Goal: Information Seeking & Learning: Compare options

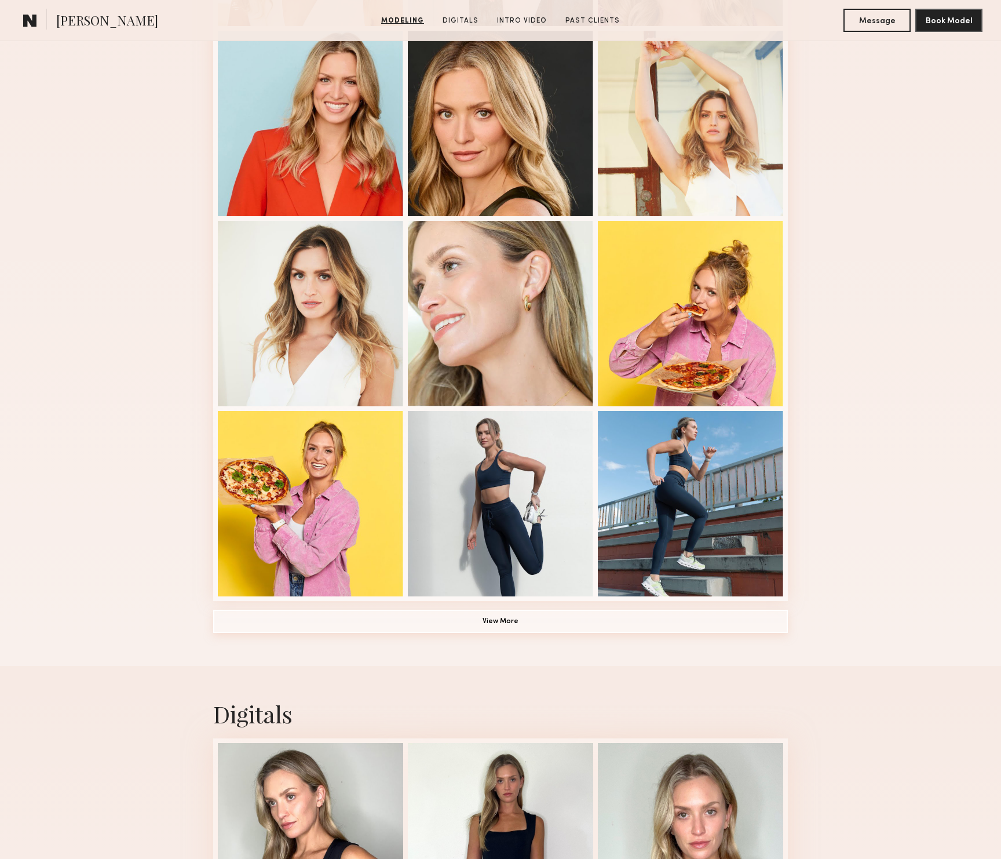
click at [508, 630] on button "View More" at bounding box center [500, 620] width 575 height 23
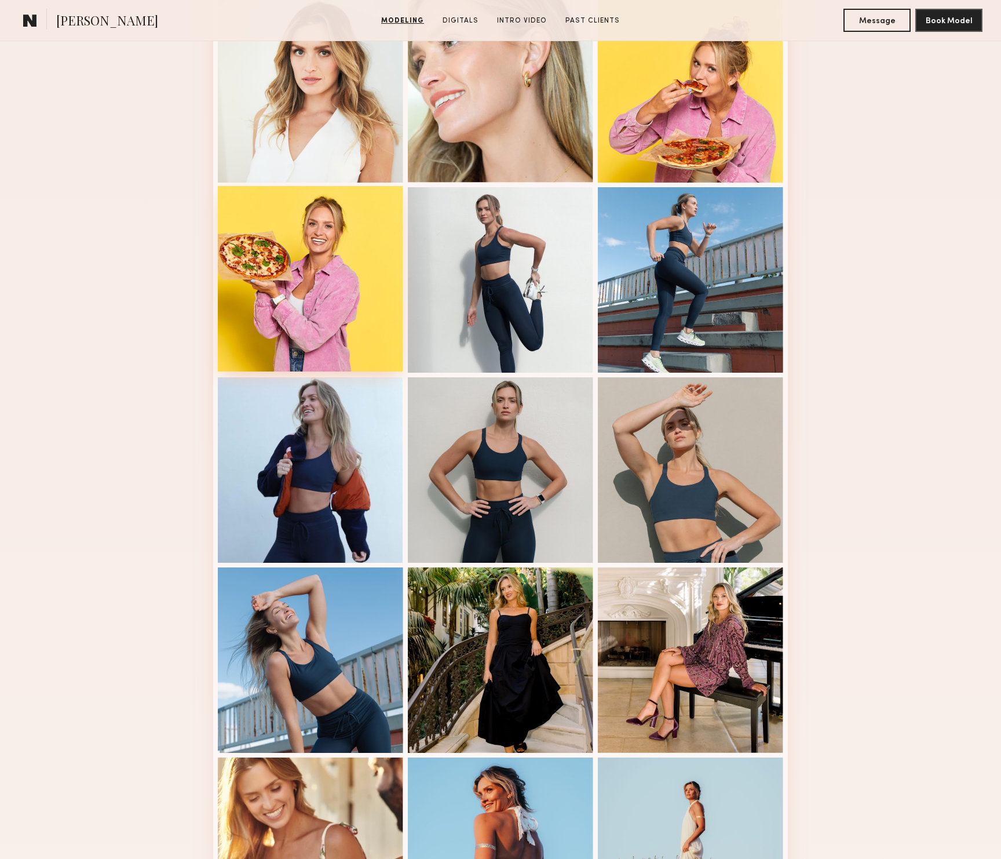
click at [328, 307] on div at bounding box center [310, 278] width 185 height 185
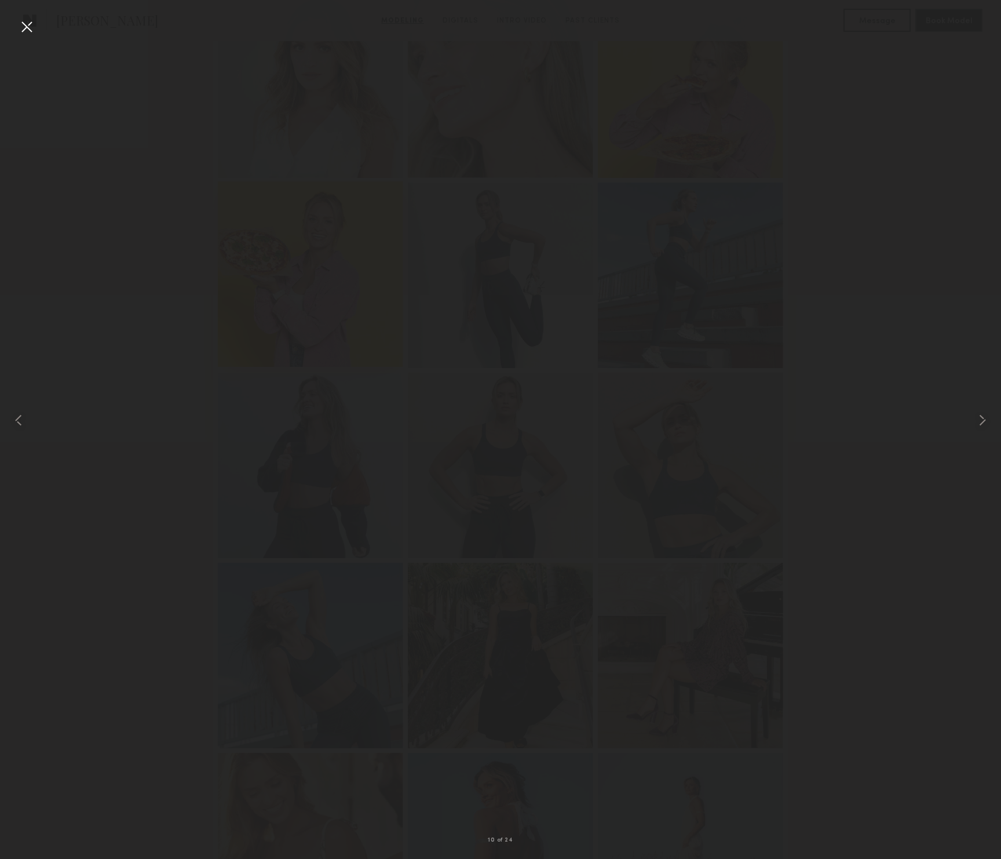
scroll to position [732, 0]
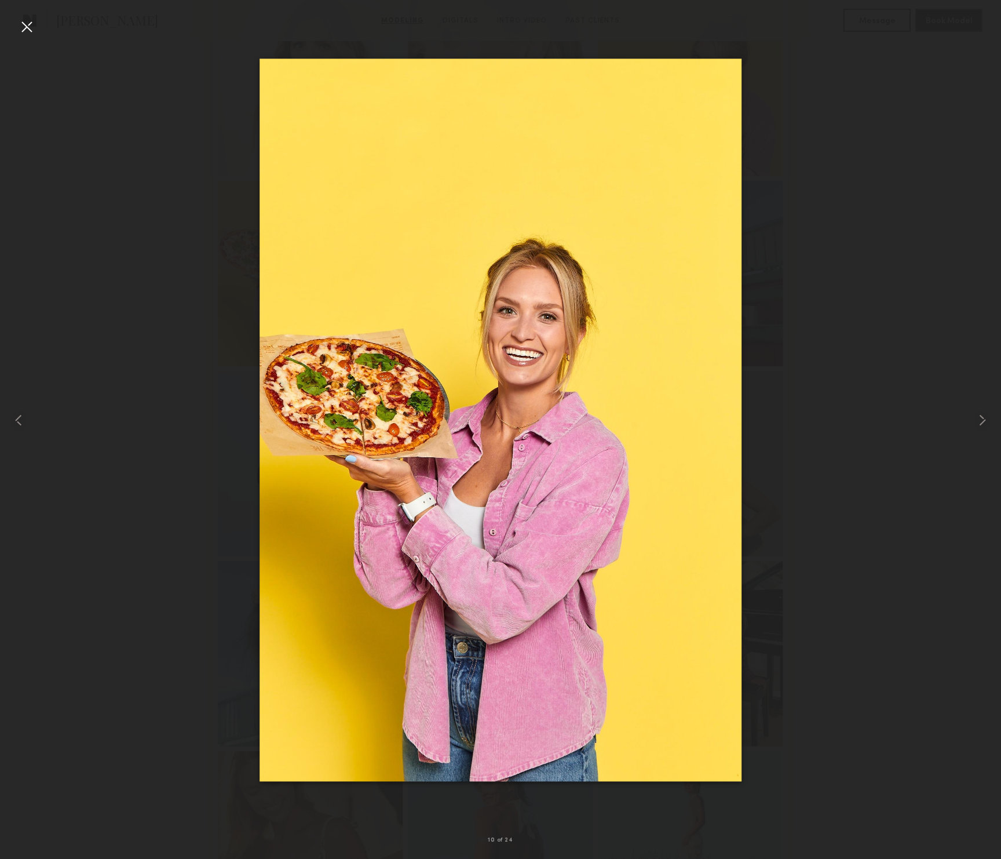
click at [29, 25] on div at bounding box center [26, 26] width 19 height 19
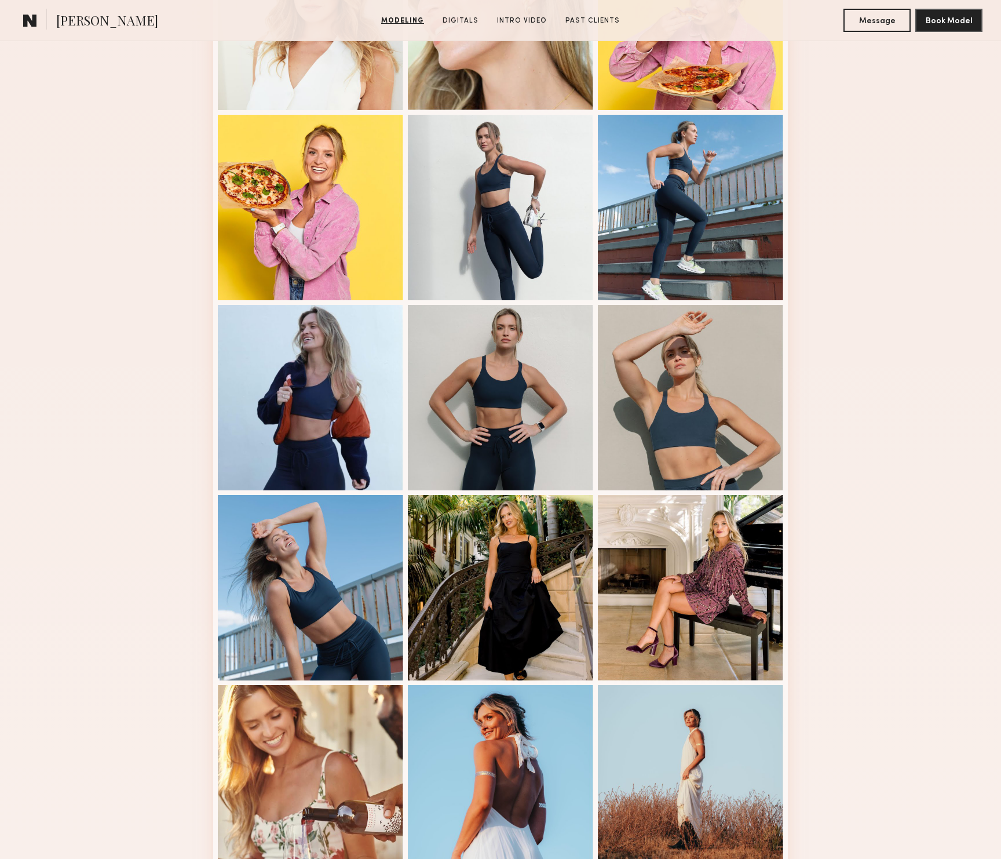
scroll to position [798, 0]
click at [484, 222] on div at bounding box center [500, 205] width 185 height 185
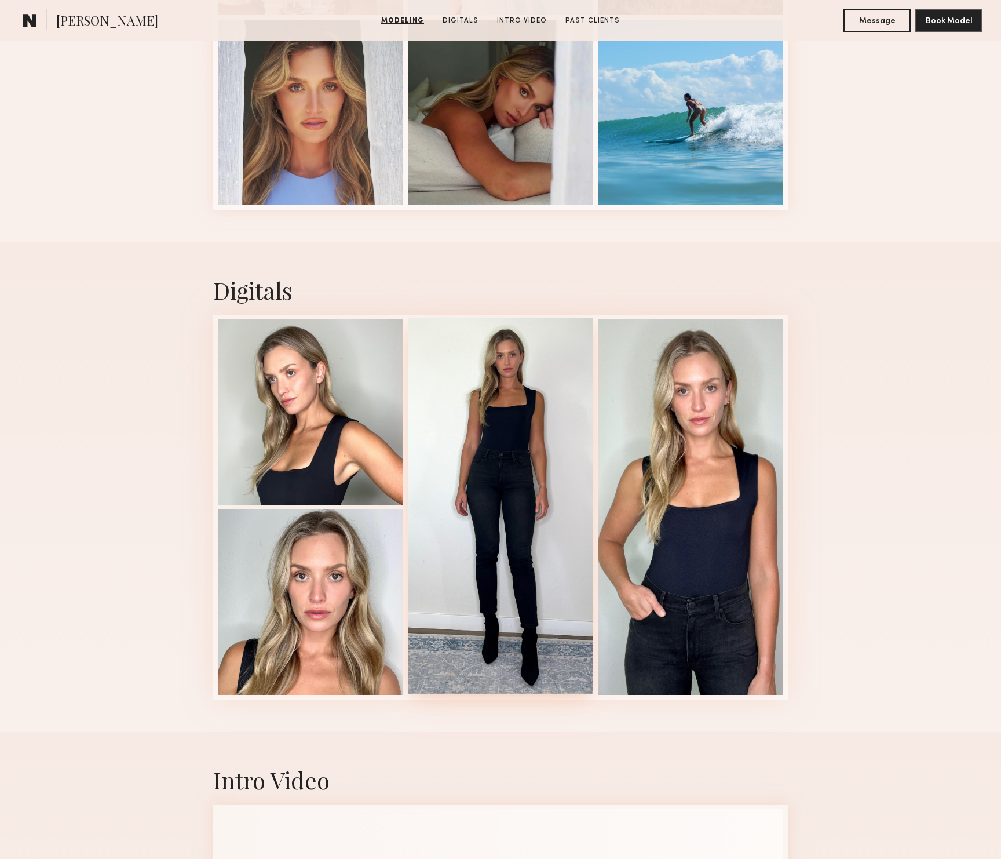
scroll to position [1658, 0]
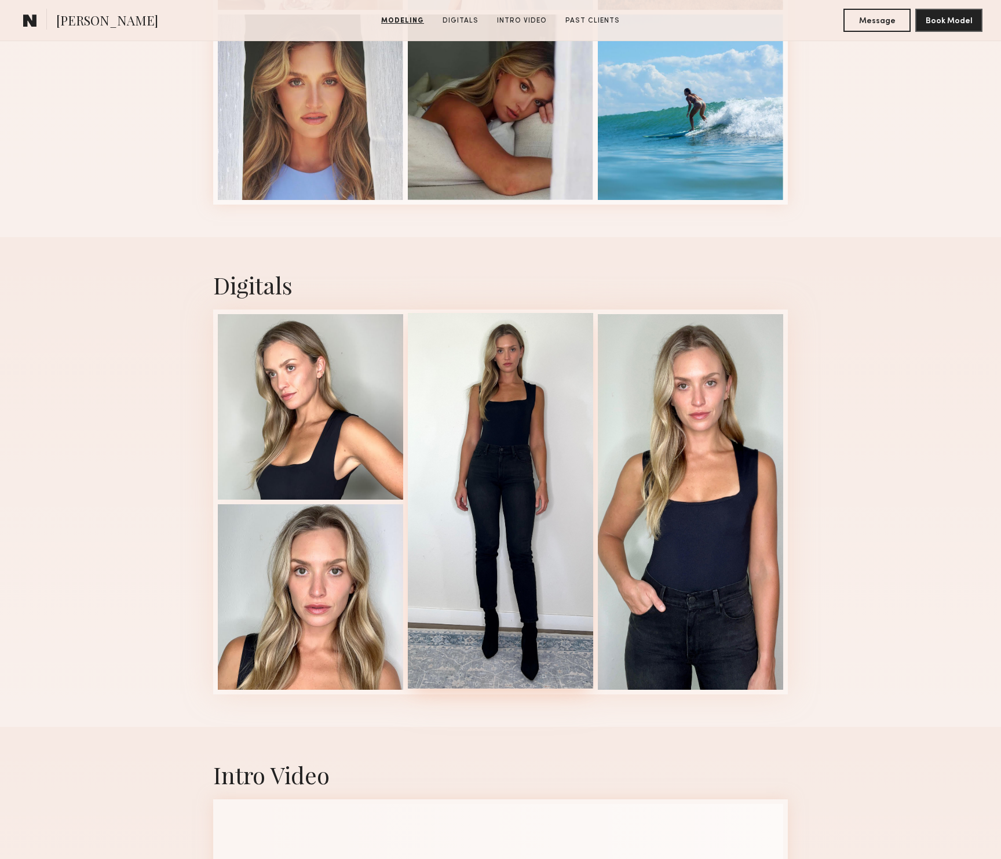
click at [529, 510] on div at bounding box center [500, 500] width 185 height 375
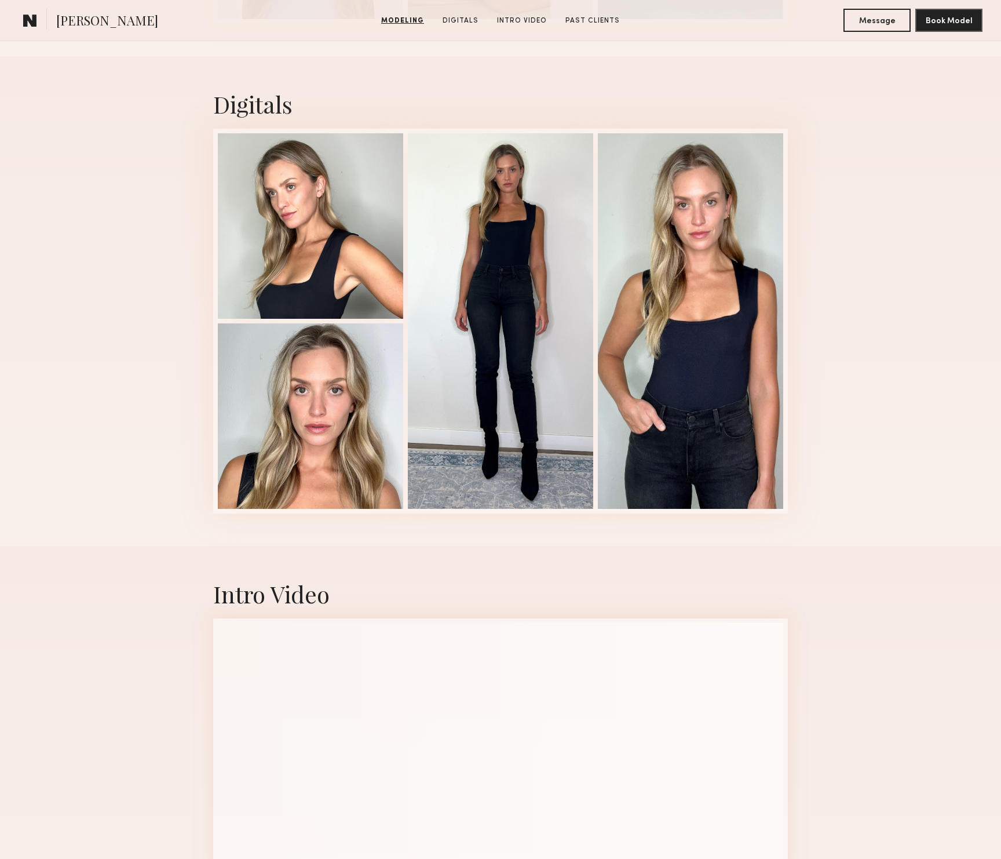
scroll to position [2286, 0]
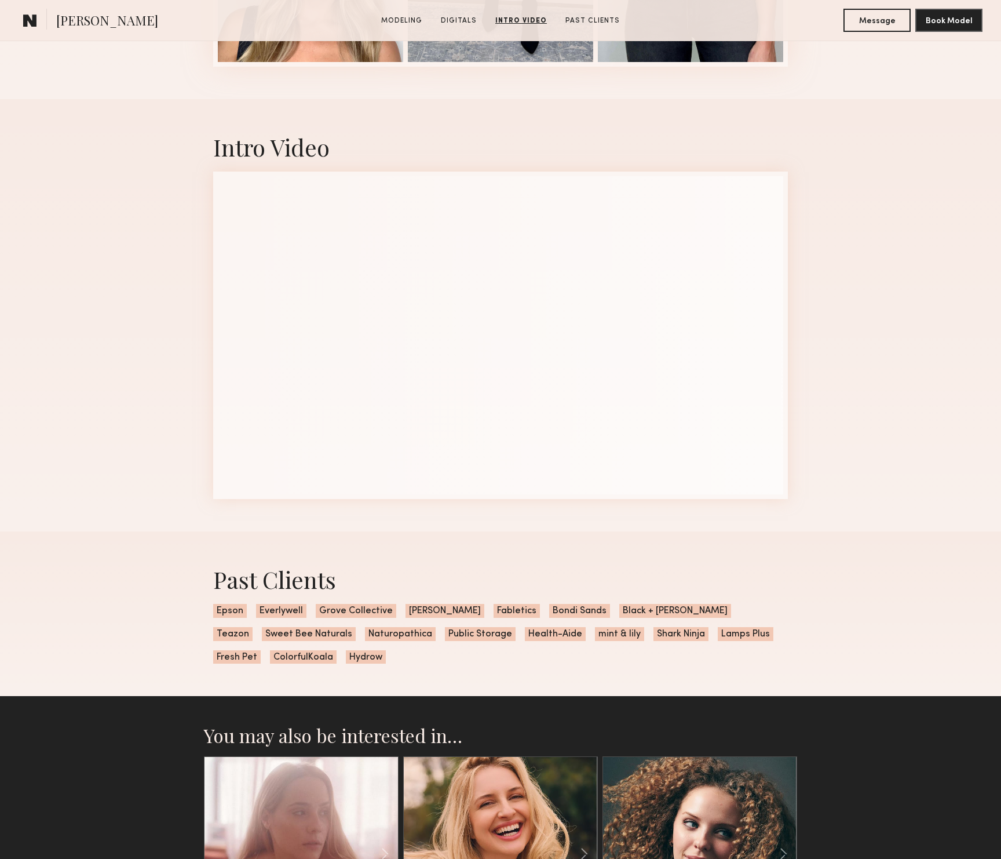
click at [366, 532] on div "Past Clients Epson Everlywell Grove Collective Sandland Fabletics Bondi Sands B…" at bounding box center [500, 613] width 593 height 165
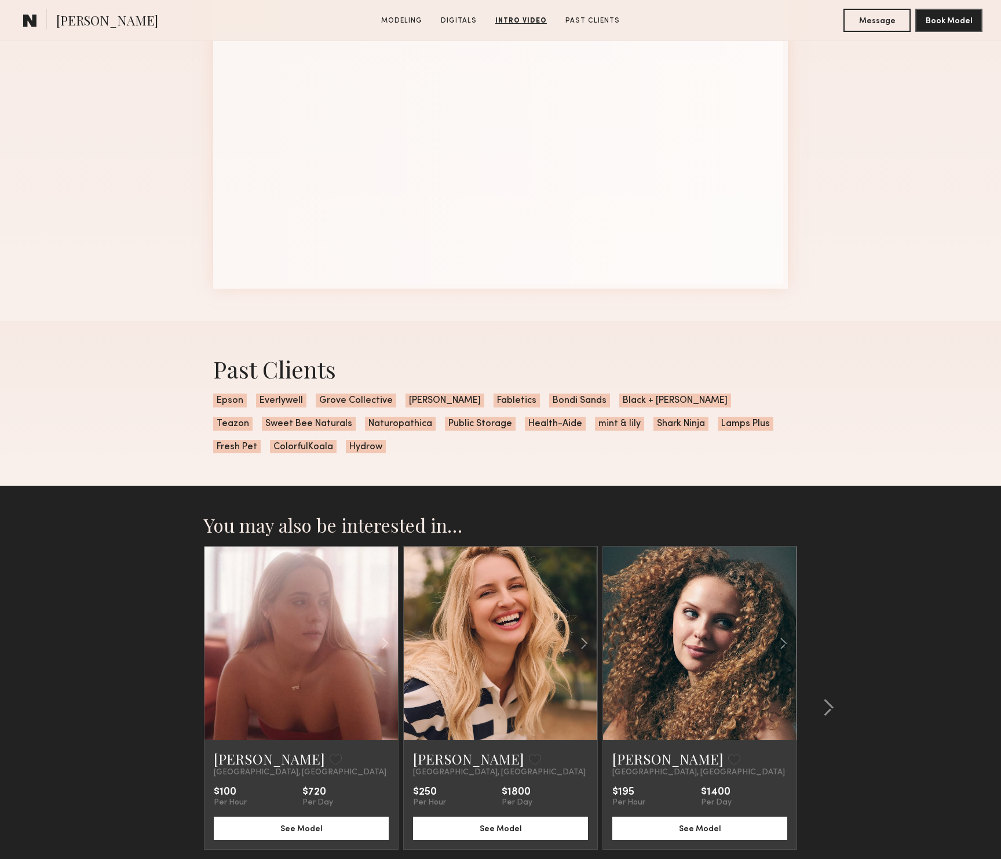
scroll to position [2592, 0]
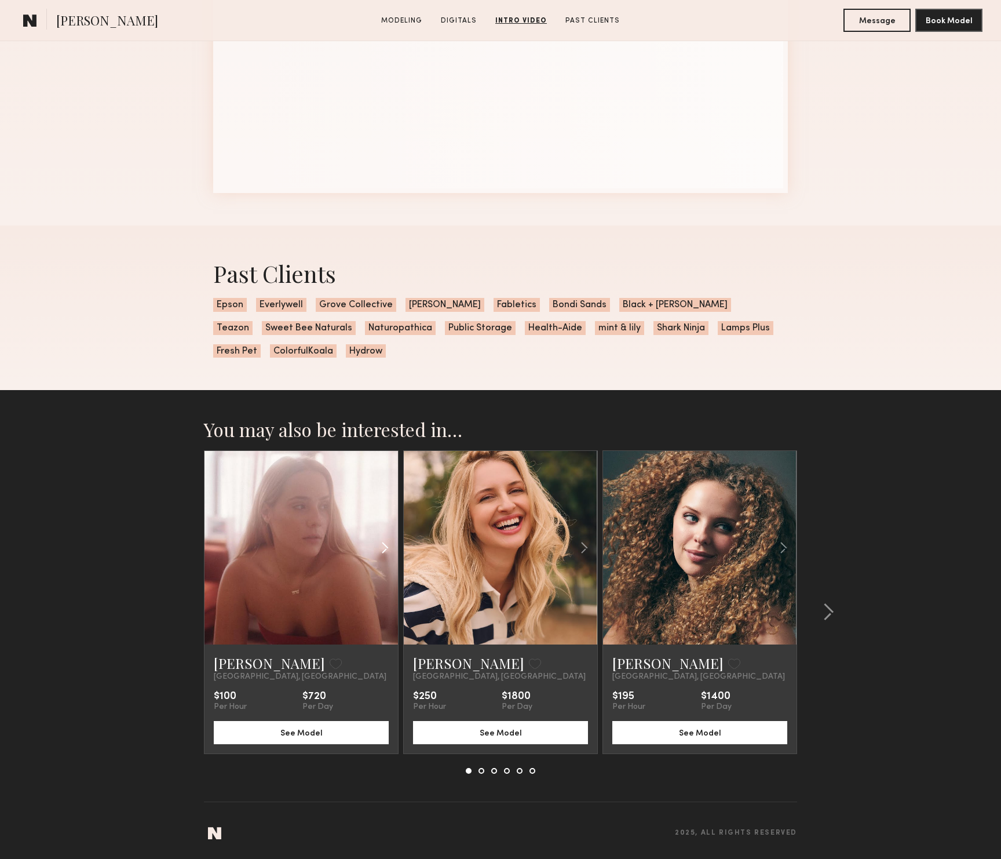
click at [384, 548] on common-icon at bounding box center [385, 547] width 17 height 22
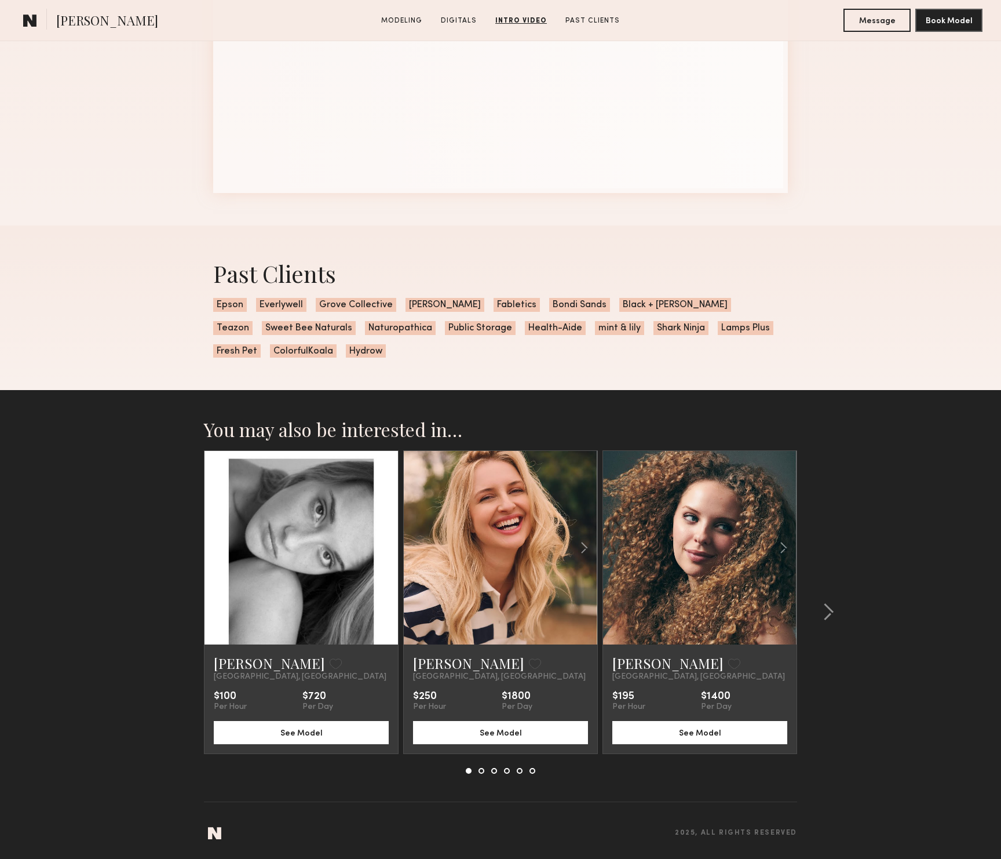
click at [384, 548] on common-icon at bounding box center [385, 547] width 17 height 22
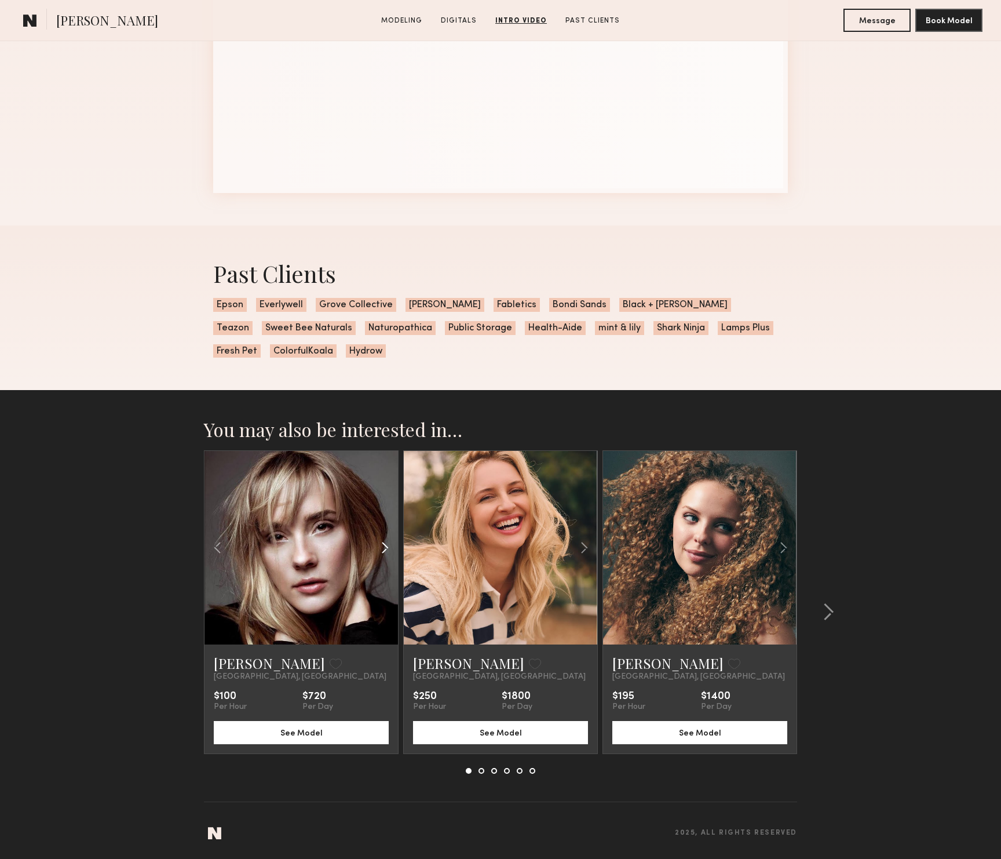
click at [384, 548] on common-icon at bounding box center [385, 547] width 17 height 22
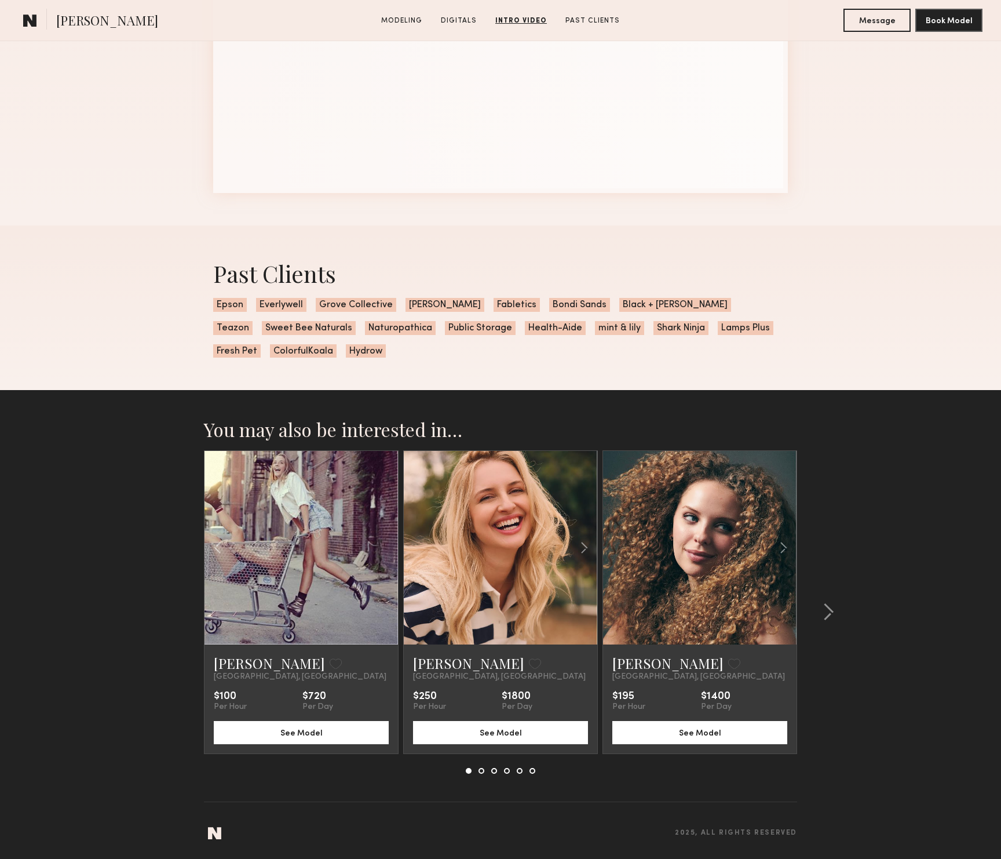
click at [384, 548] on div at bounding box center [302, 548] width 194 height 194
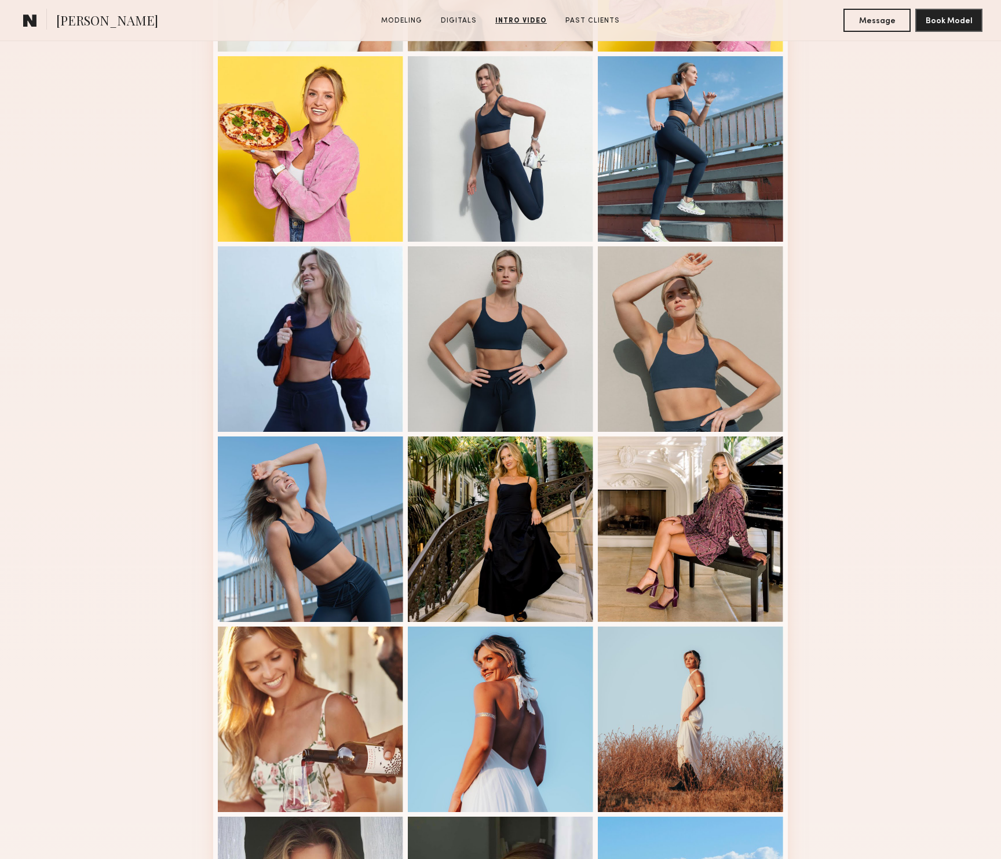
scroll to position [0, 0]
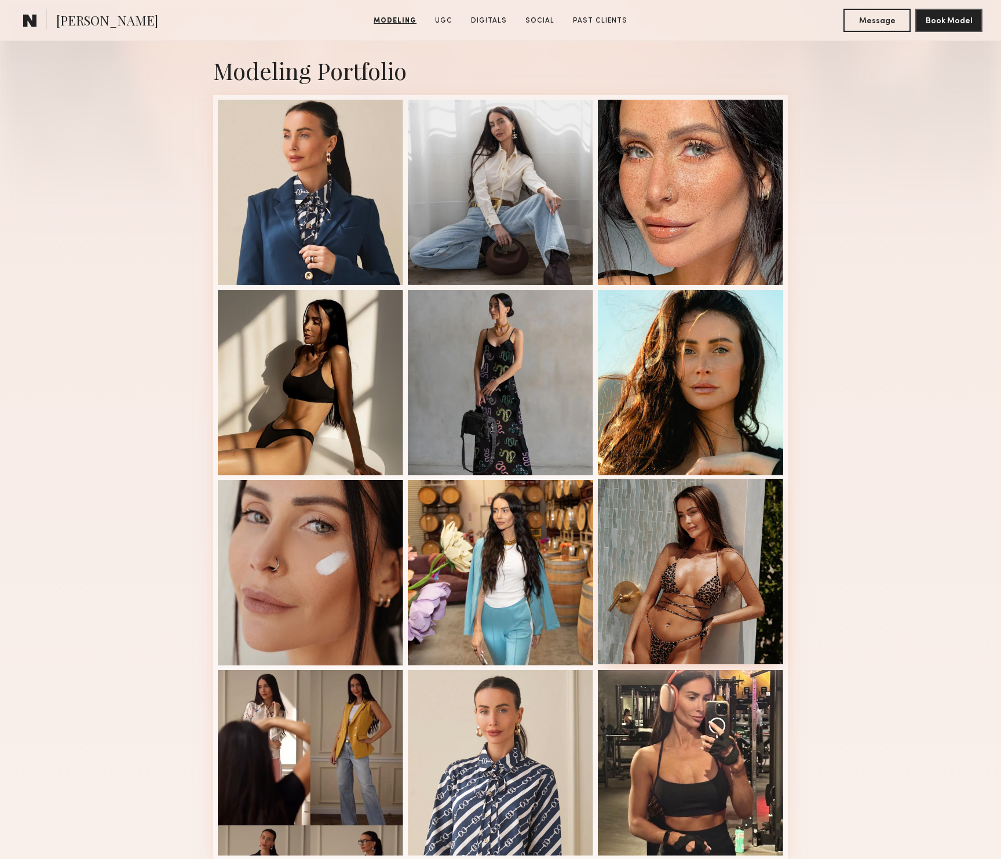
scroll to position [244, 0]
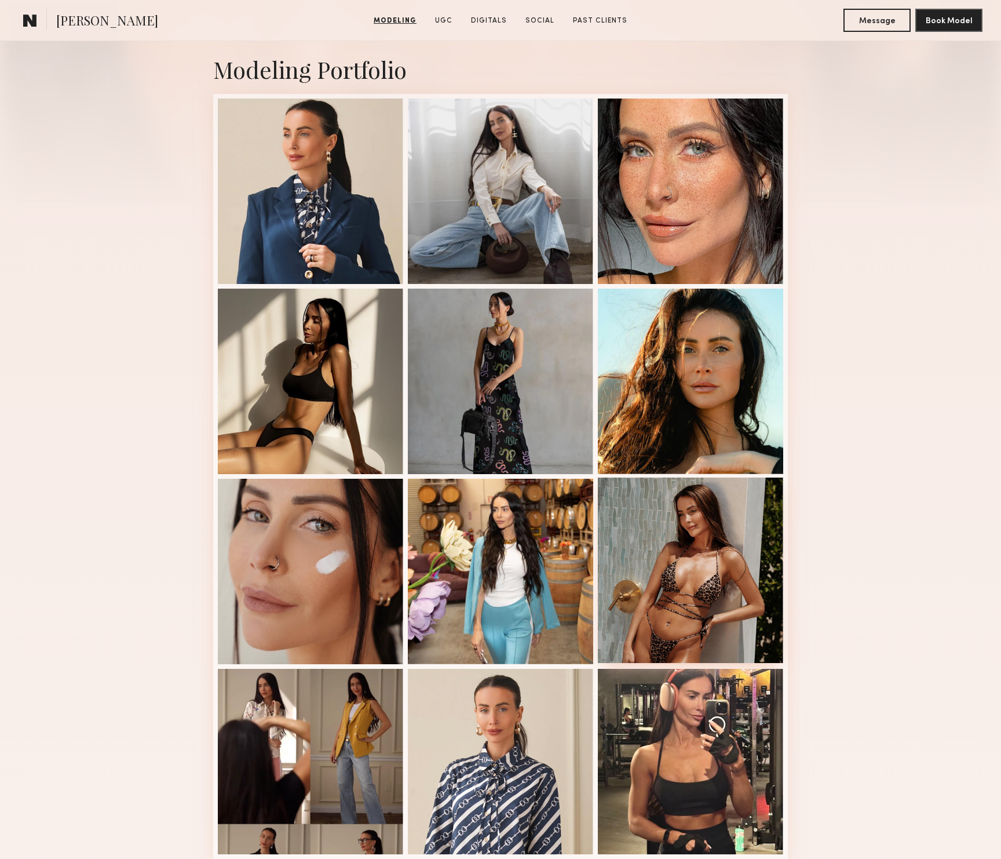
click at [751, 633] on div at bounding box center [690, 569] width 185 height 185
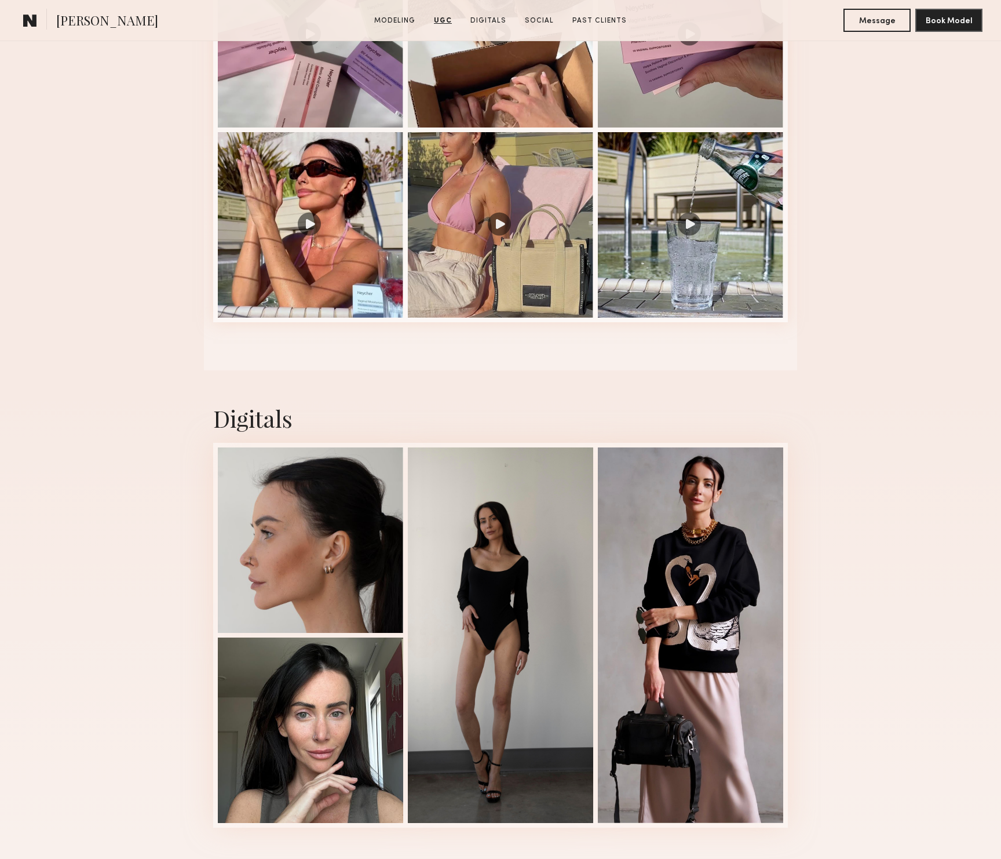
scroll to position [1324, 0]
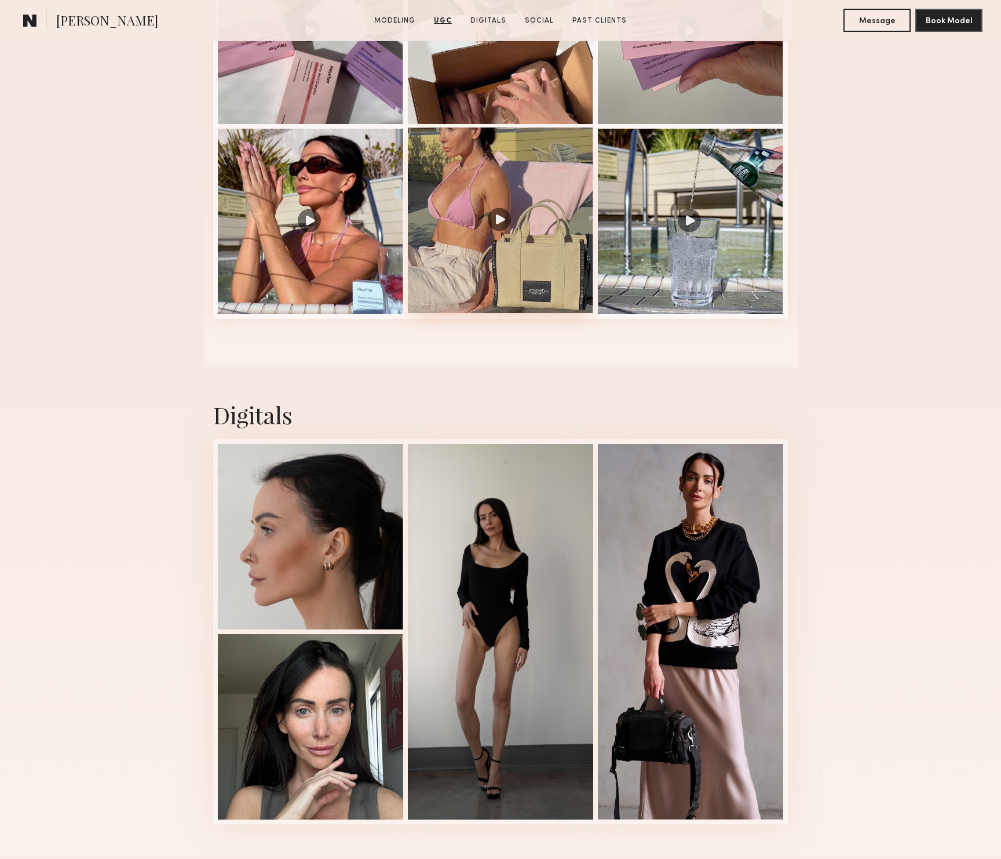
click at [542, 287] on div at bounding box center [500, 219] width 185 height 185
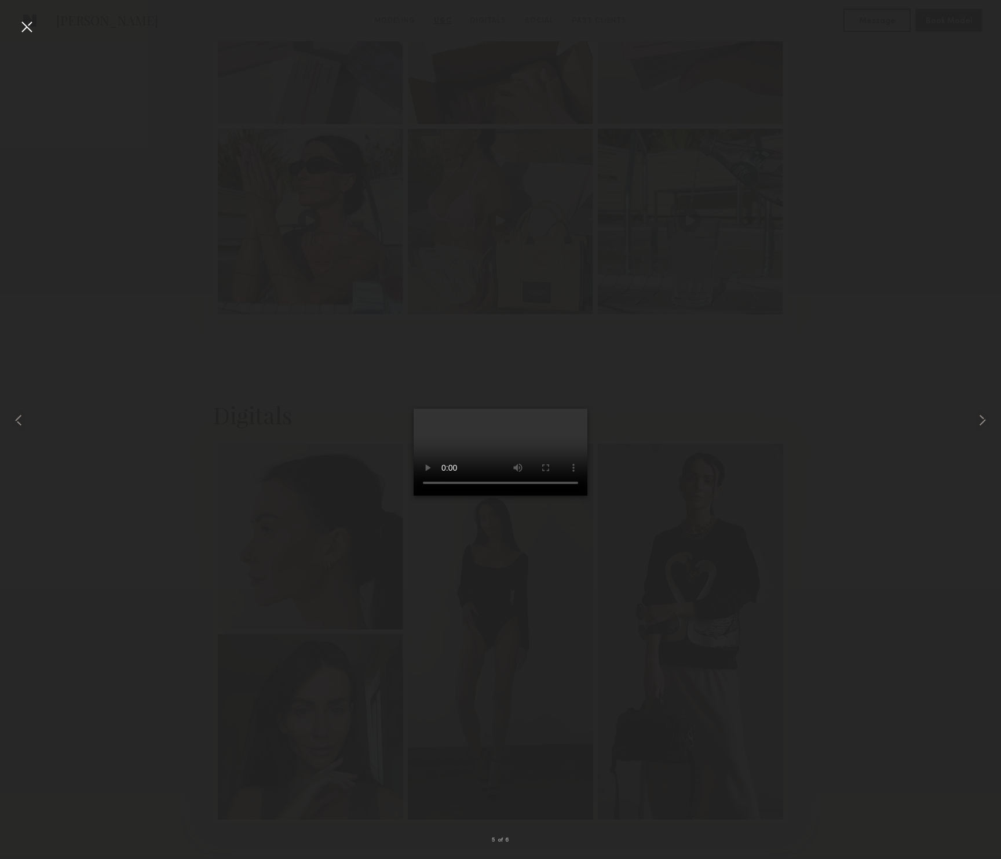
click at [587, 495] on video at bounding box center [501, 451] width 174 height 87
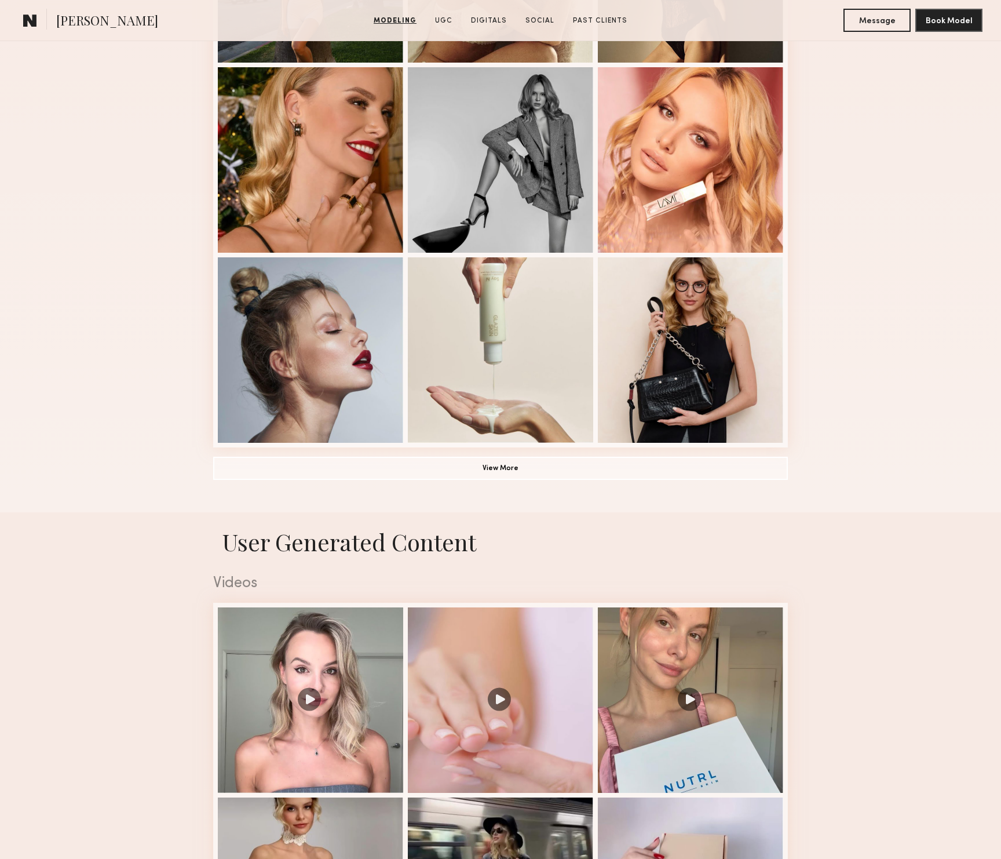
scroll to position [475, 0]
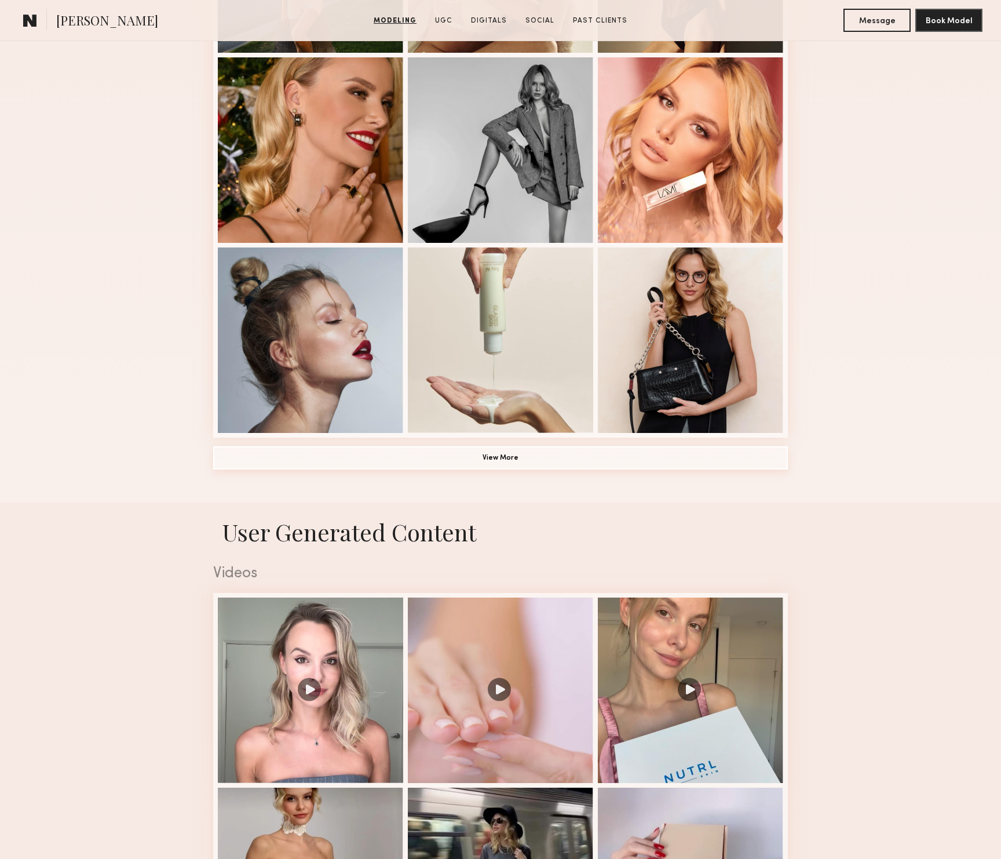
click at [574, 467] on button "View More" at bounding box center [500, 457] width 575 height 23
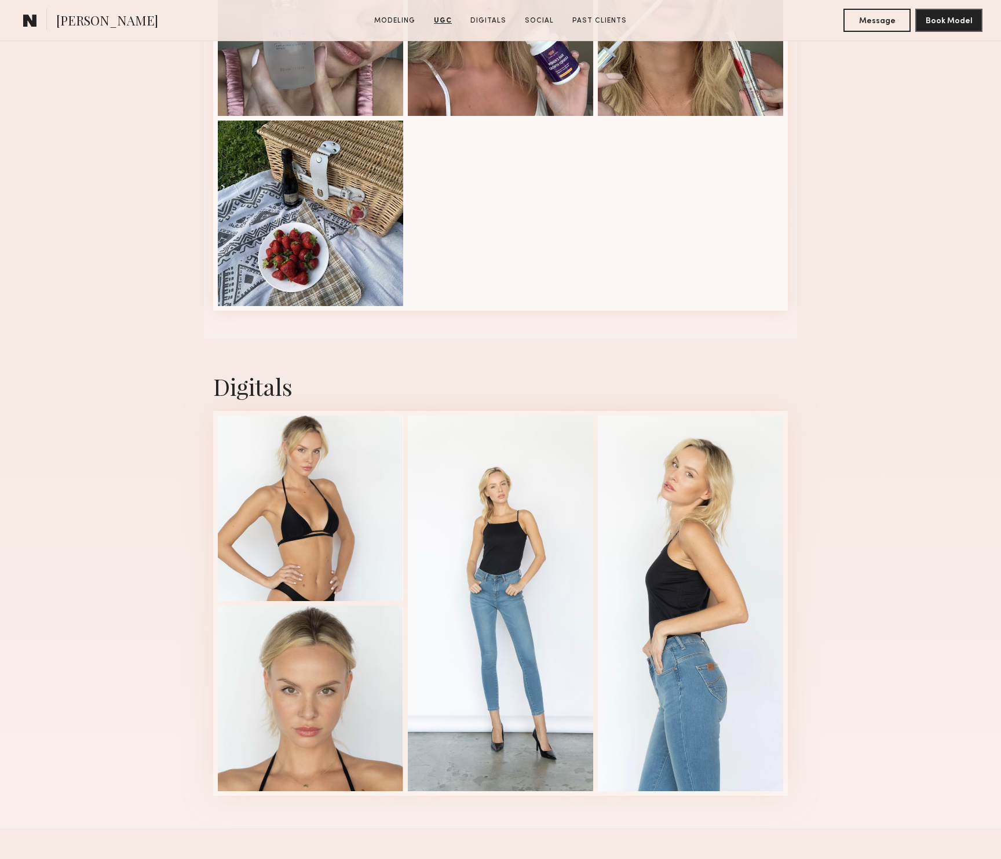
scroll to position [2697, 0]
